Goal: Check status: Check status

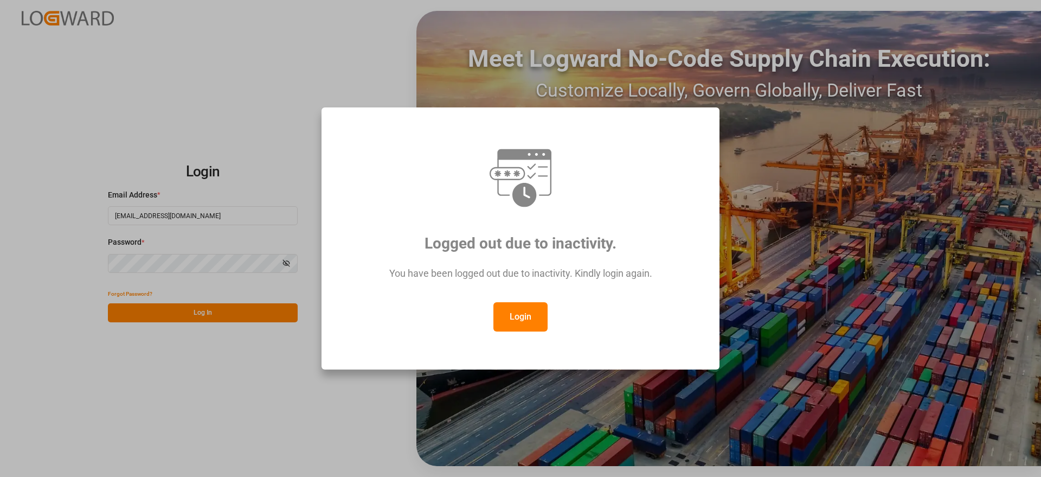
click at [537, 317] on button "Login" at bounding box center [520, 316] width 54 height 29
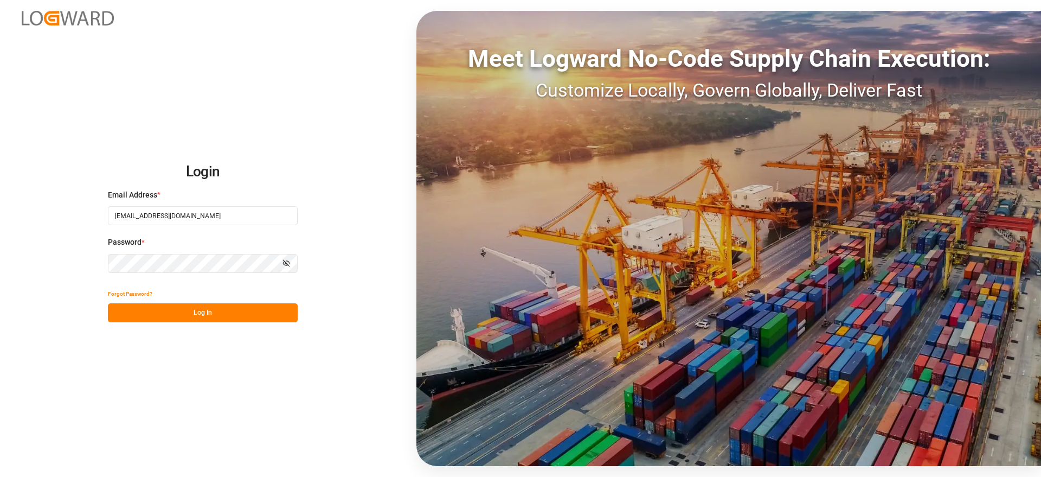
click at [232, 319] on button "Log In" at bounding box center [203, 312] width 190 height 19
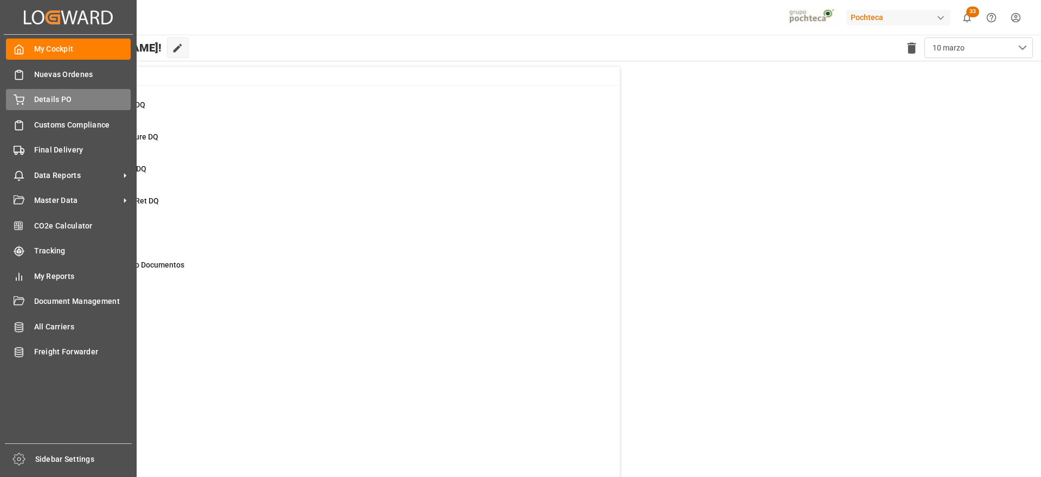
click at [61, 97] on span "Details PO" at bounding box center [82, 99] width 97 height 11
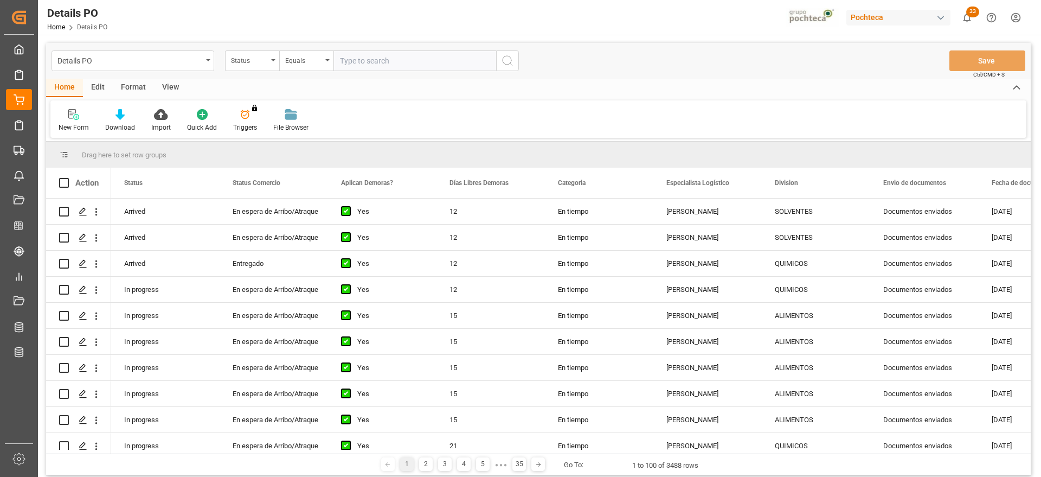
click at [246, 65] on div "Status" at bounding box center [252, 60] width 54 height 21
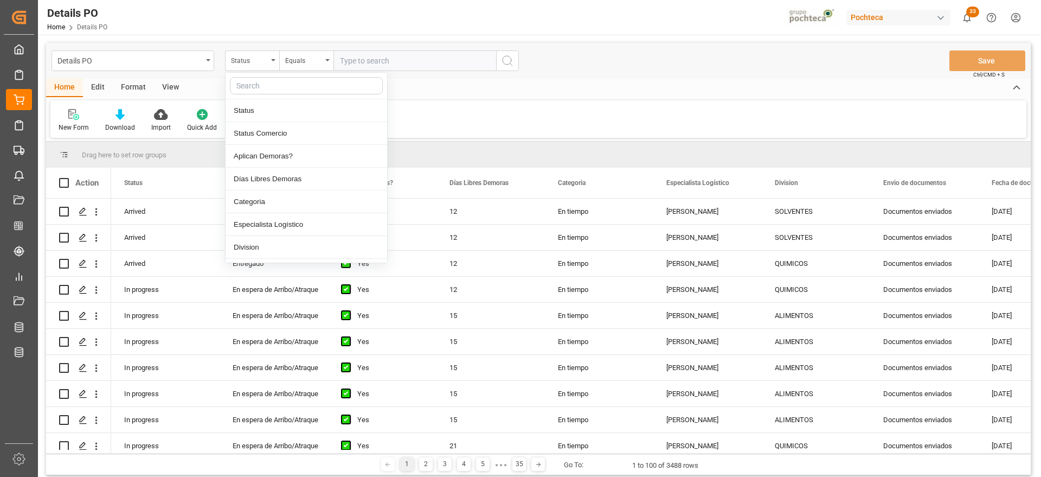
click at [265, 93] on input "text" at bounding box center [306, 85] width 153 height 17
click at [262, 80] on input "text" at bounding box center [306, 85] width 153 height 17
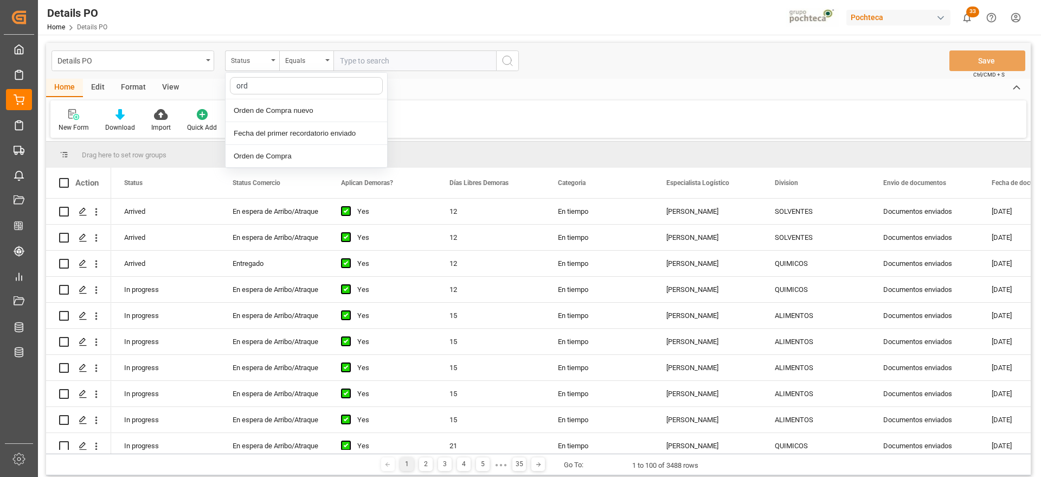
type input "orde"
click at [289, 105] on div "Orden de Compra nuevo" at bounding box center [307, 110] width 162 height 23
click at [369, 65] on input "text" at bounding box center [414, 60] width 163 height 21
paste input "5000305851"
type input "5000305851"
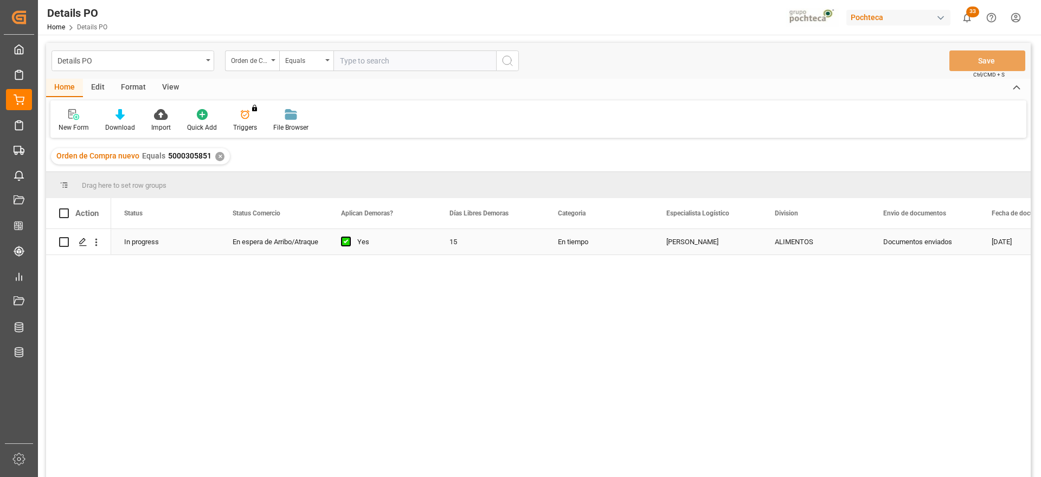
click at [765, 236] on div "ALIMENTOS" at bounding box center [816, 241] width 108 height 25
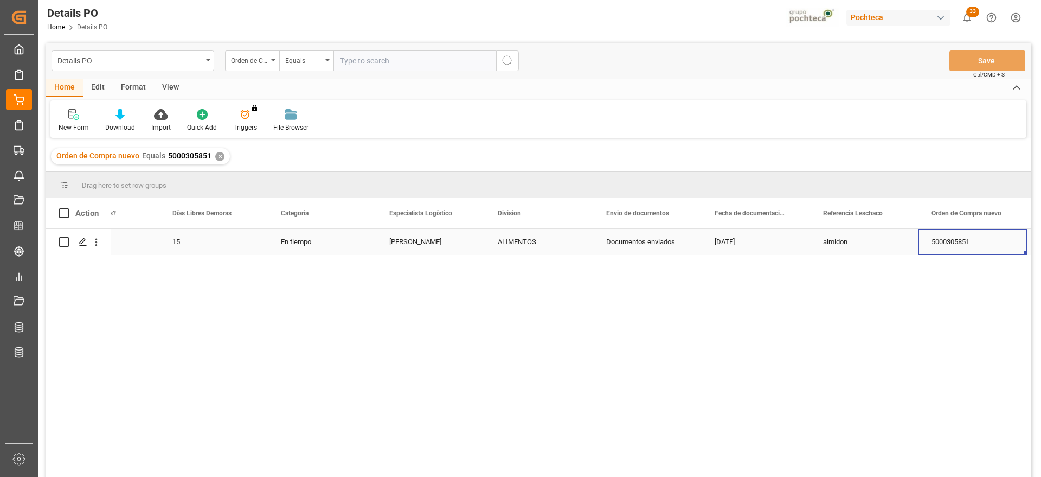
scroll to position [0, 385]
click at [754, 243] on div "almidon" at bounding box center [755, 241] width 108 height 25
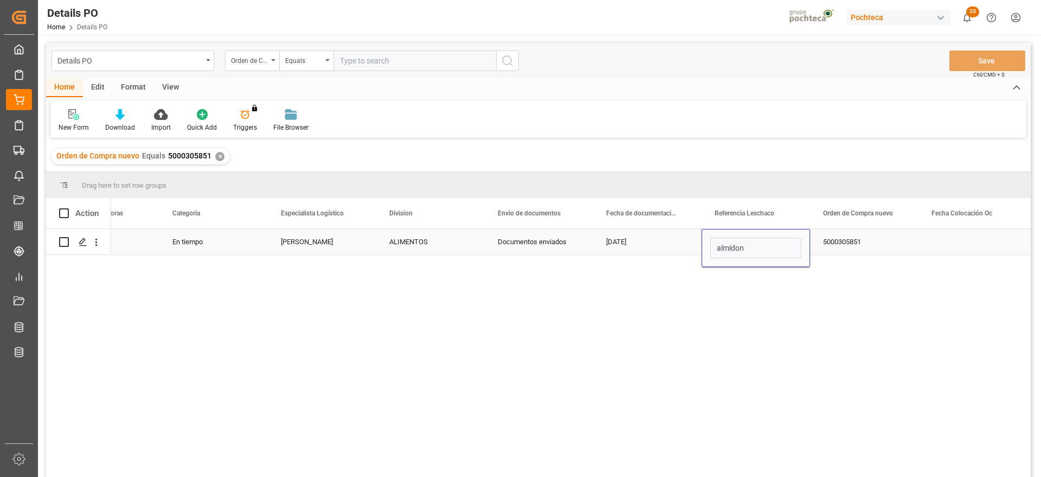
click at [754, 243] on input "almidon" at bounding box center [755, 247] width 91 height 21
type input "250906900471"
drag, startPoint x: 754, startPoint y: 243, endPoint x: 716, endPoint y: 248, distance: 38.3
click at [716, 248] on input "250906900471" at bounding box center [755, 247] width 91 height 21
click at [847, 241] on div "5000305851" at bounding box center [864, 241] width 108 height 25
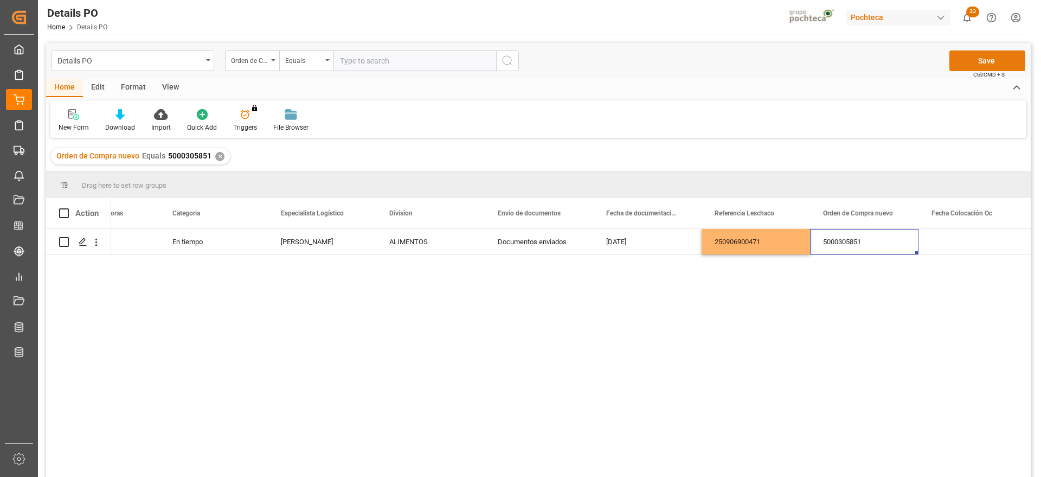
click at [1003, 57] on button "Save" at bounding box center [987, 60] width 76 height 21
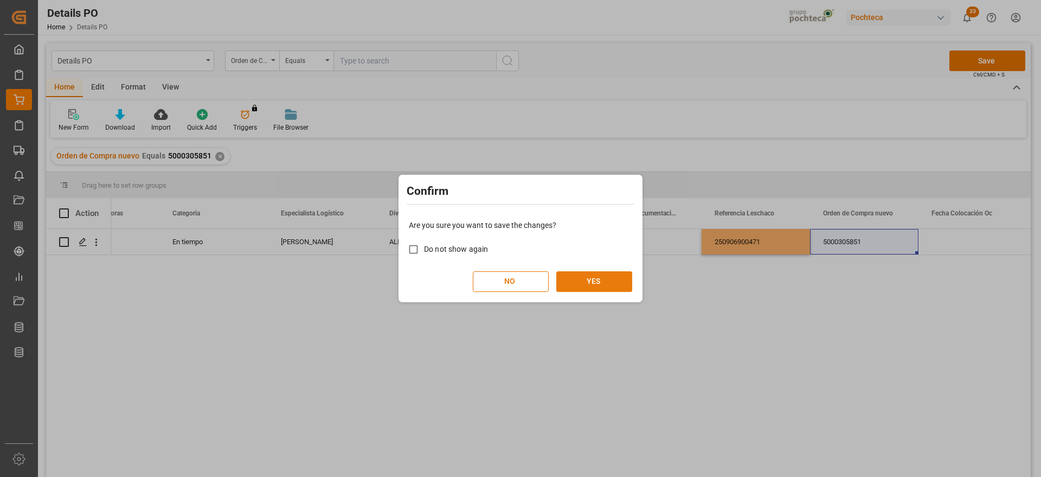
click at [609, 289] on button "YES" at bounding box center [594, 281] width 76 height 21
